Goal: Find specific page/section: Find specific page/section

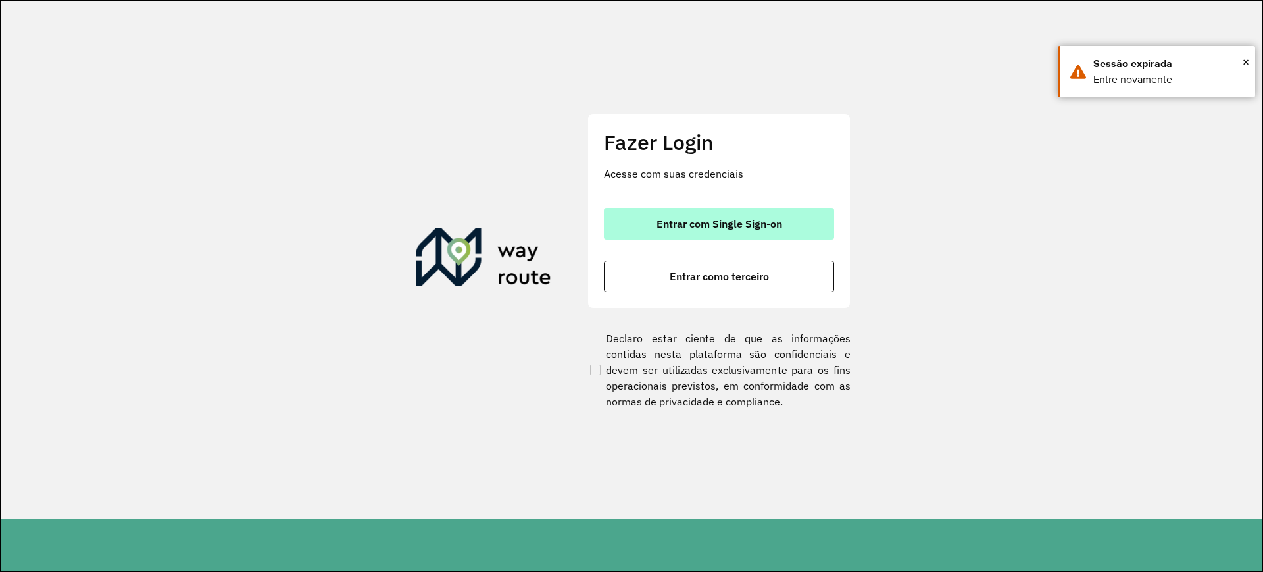
click at [773, 220] on span "Entrar com Single Sign-on" at bounding box center [719, 223] width 126 height 11
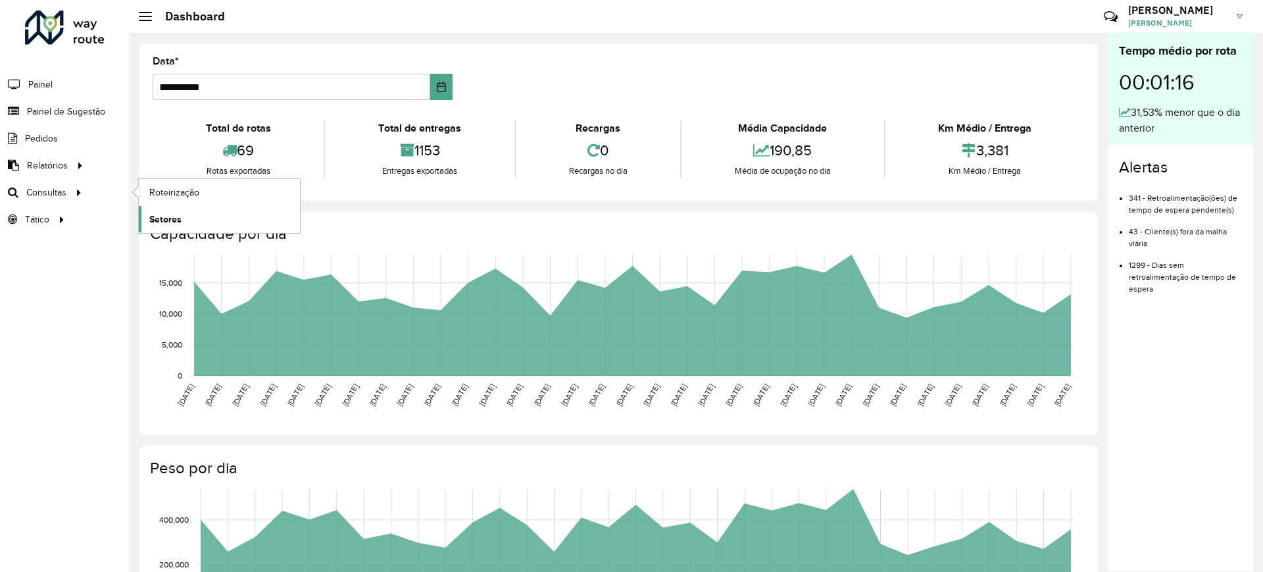
click at [151, 220] on span "Setores" at bounding box center [165, 219] width 32 height 14
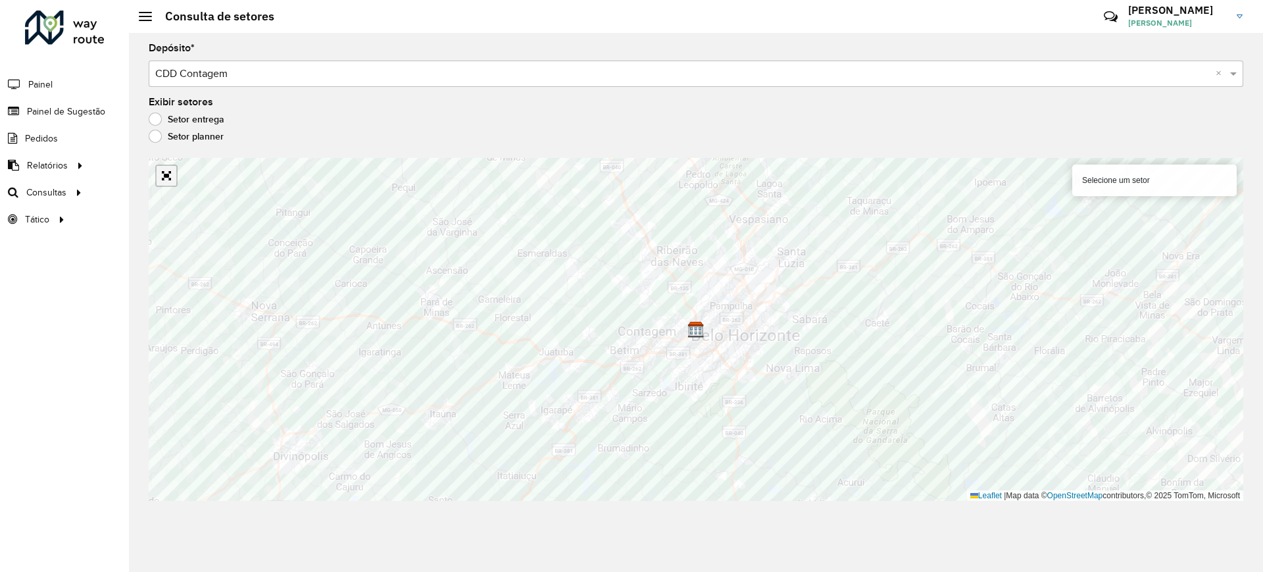
click at [168, 178] on link "Abrir mapa em tela cheia" at bounding box center [167, 176] width 20 height 20
